Goal: Check status: Check status

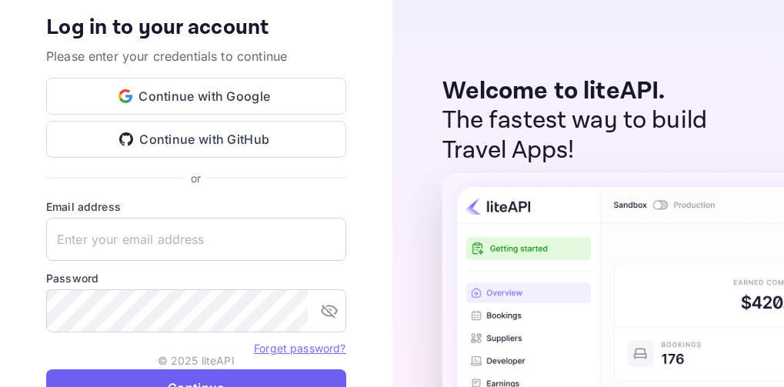
type input "nuiteedirectcug@hotelogical.com"
click at [278, 378] on button "Continue" at bounding box center [196, 387] width 300 height 37
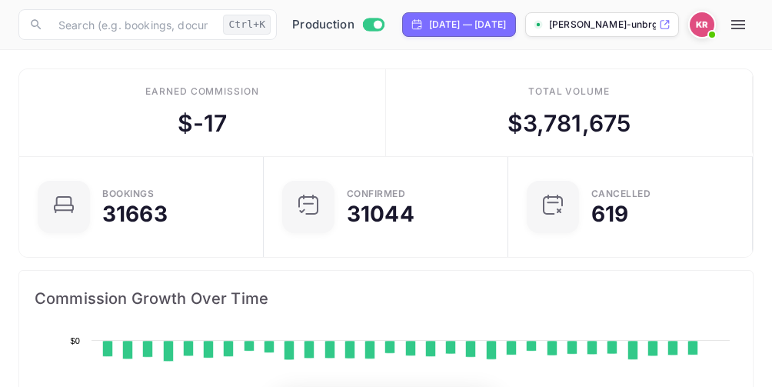
scroll to position [238, 348]
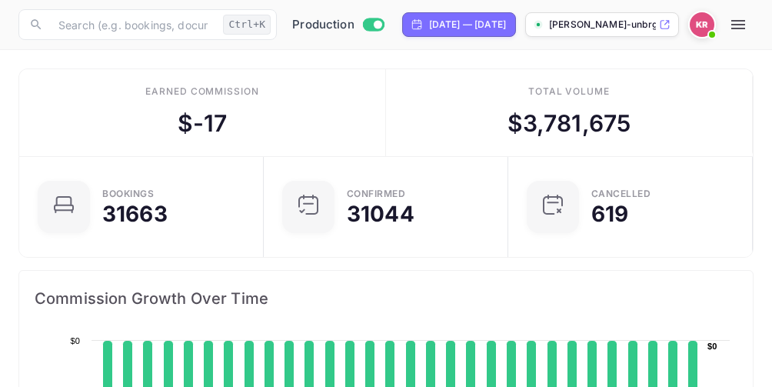
click at [754, 27] on button "button" at bounding box center [738, 24] width 31 height 31
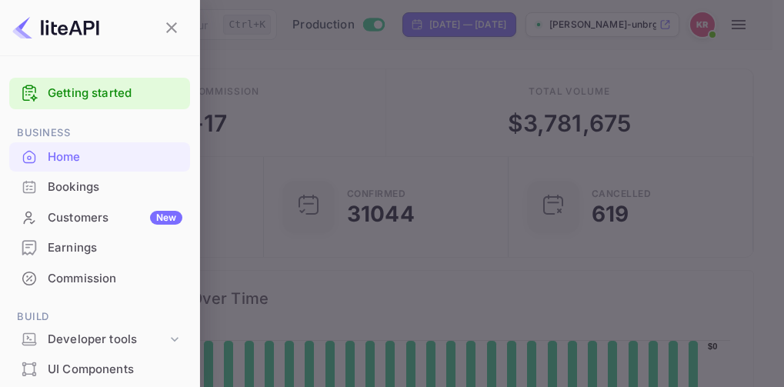
click at [84, 192] on div "Bookings" at bounding box center [115, 187] width 135 height 18
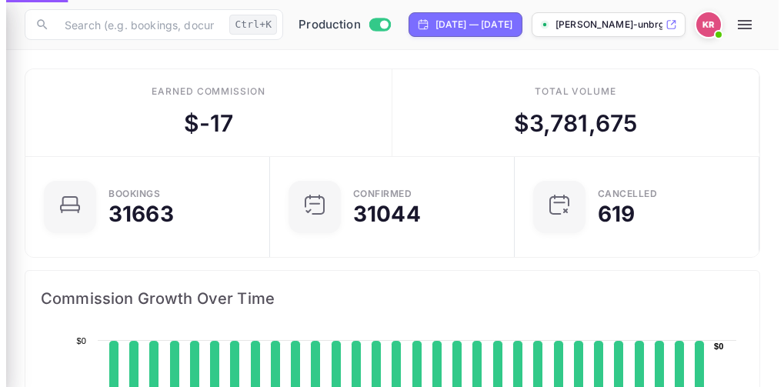
scroll to position [12, 12]
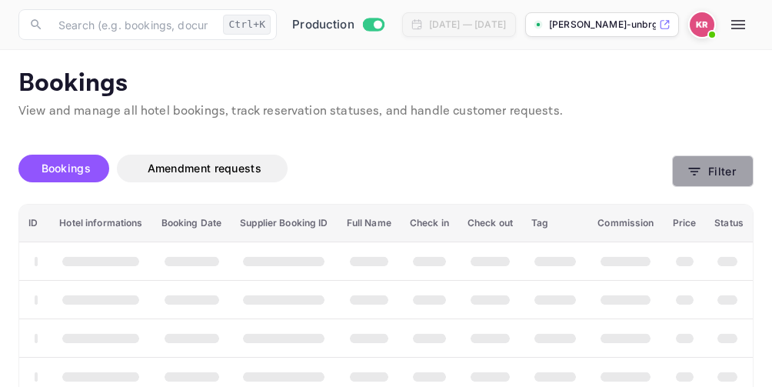
click at [698, 174] on icon "button" at bounding box center [694, 171] width 15 height 15
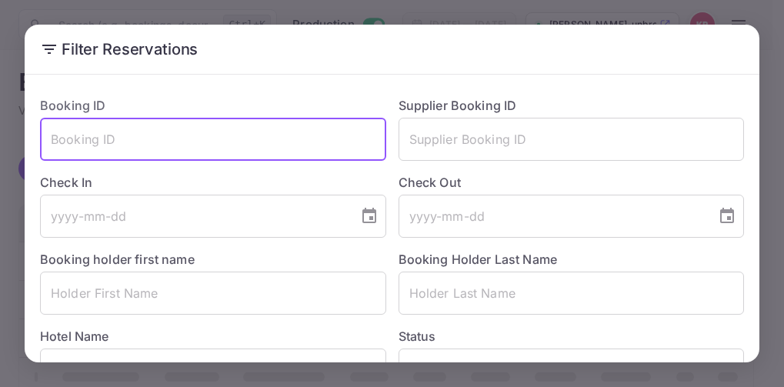
click at [80, 145] on input "text" at bounding box center [213, 139] width 346 height 43
click at [54, 140] on input "text" at bounding box center [213, 139] width 346 height 43
paste input "T1dIZkAO6"
click at [53, 142] on input "T1dIZkAO6" at bounding box center [213, 139] width 346 height 43
click at [55, 138] on input "T1dIZkAO6" at bounding box center [213, 139] width 346 height 43
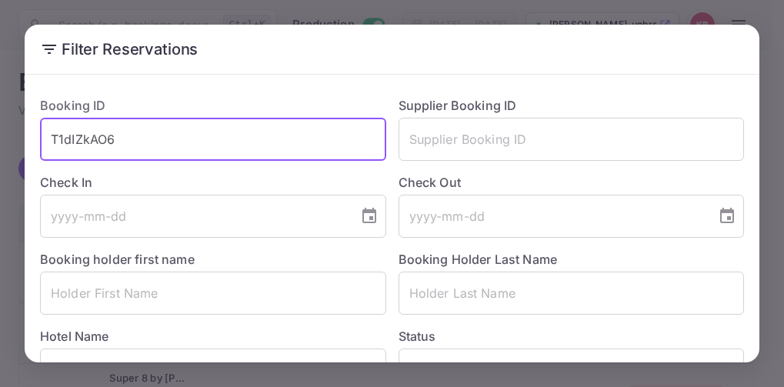
click at [125, 132] on input "T1dIZkAO6" at bounding box center [213, 139] width 346 height 43
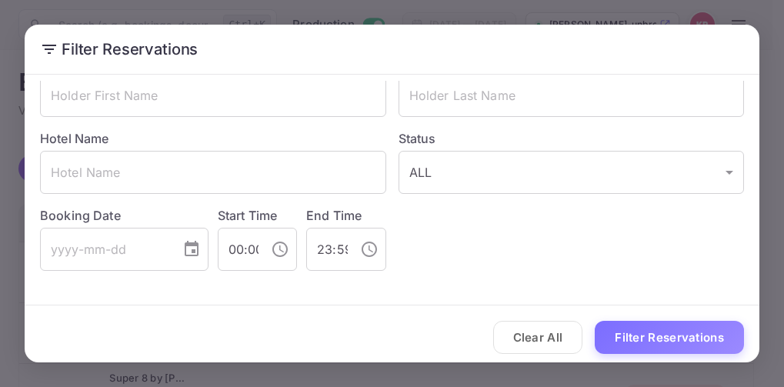
scroll to position [205, 0]
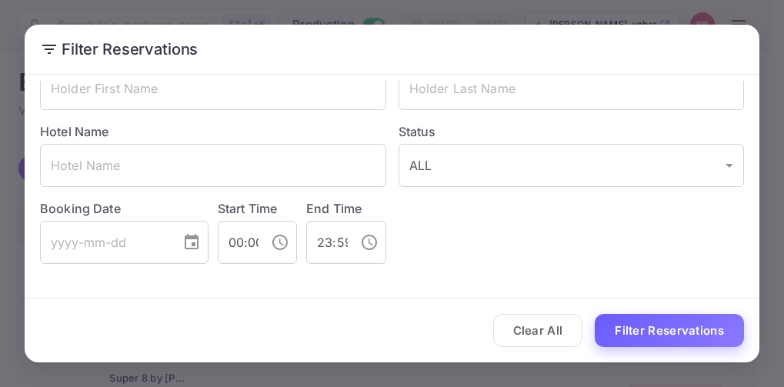
type input "T1dIZkAO6"
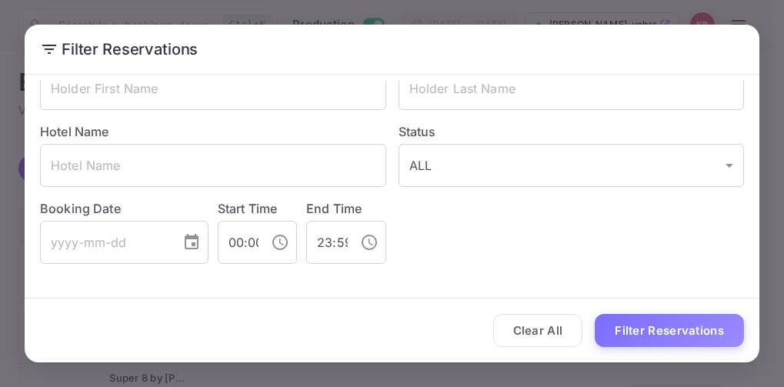
drag, startPoint x: 678, startPoint y: 322, endPoint x: 701, endPoint y: 322, distance: 22.3
click at [678, 323] on button "Filter Reservations" at bounding box center [669, 330] width 149 height 33
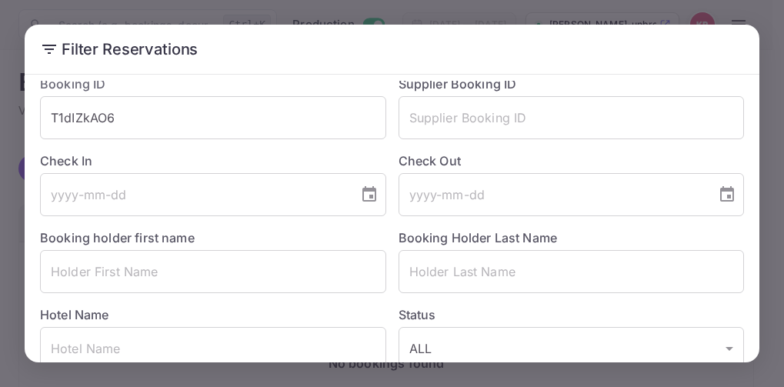
scroll to position [0, 0]
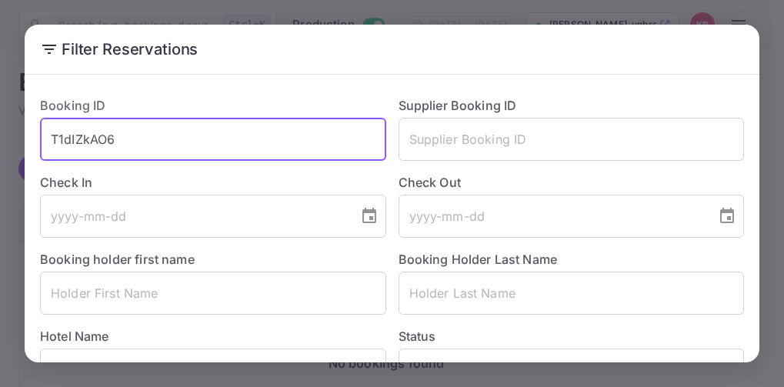
click at [50, 138] on input "T1dIZkAO6" at bounding box center [213, 139] width 346 height 43
click at [51, 141] on input "T1dIZkAO6" at bounding box center [213, 139] width 346 height 43
click at [116, 137] on input "T1dIZkAO6" at bounding box center [213, 139] width 346 height 43
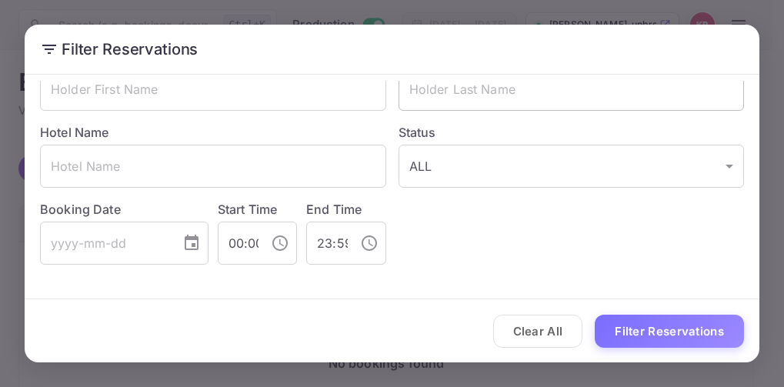
scroll to position [205, 0]
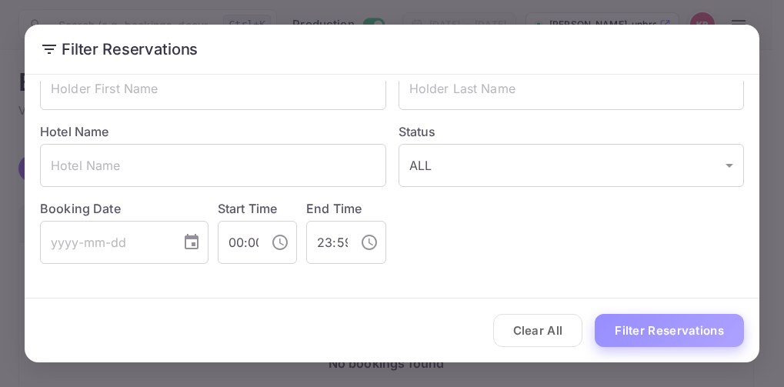
click at [634, 333] on button "Filter Reservations" at bounding box center [669, 330] width 149 height 33
